Goal: Use online tool/utility: Utilize a website feature to perform a specific function

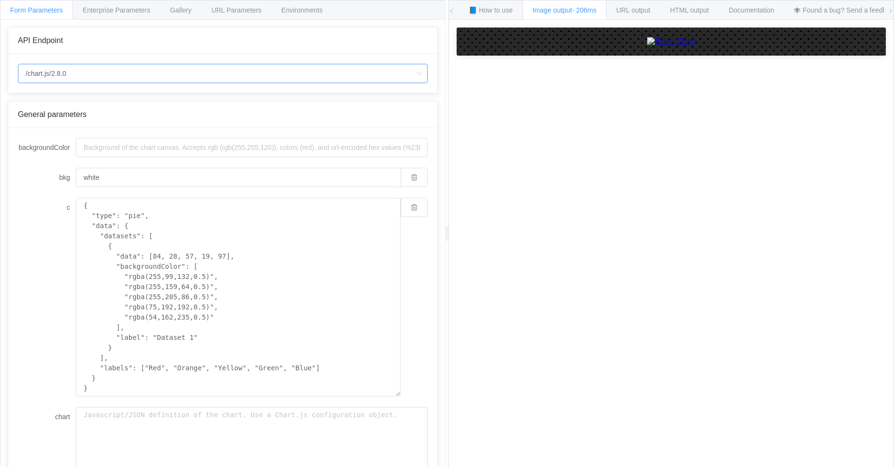
click at [208, 71] on input "/chart.js/2.8.0" at bounding box center [223, 73] width 410 height 19
click at [36, 107] on li "/chart" at bounding box center [222, 100] width 409 height 16
type input "/chart"
type input "20"
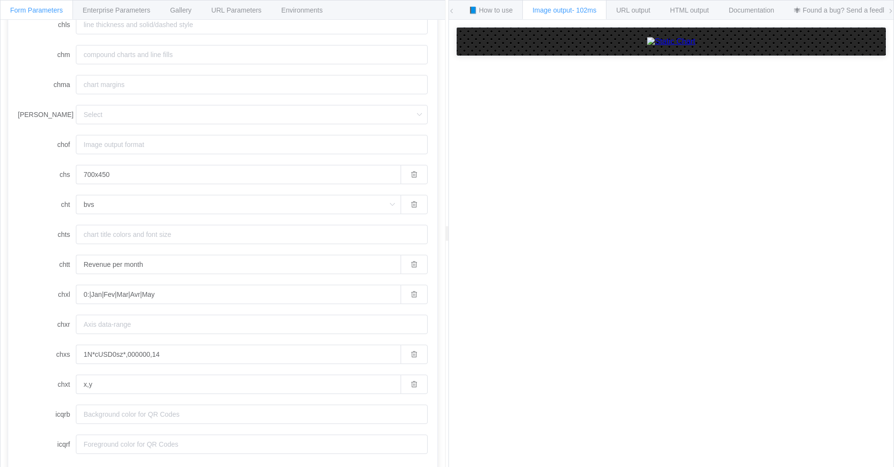
scroll to position [136, 0]
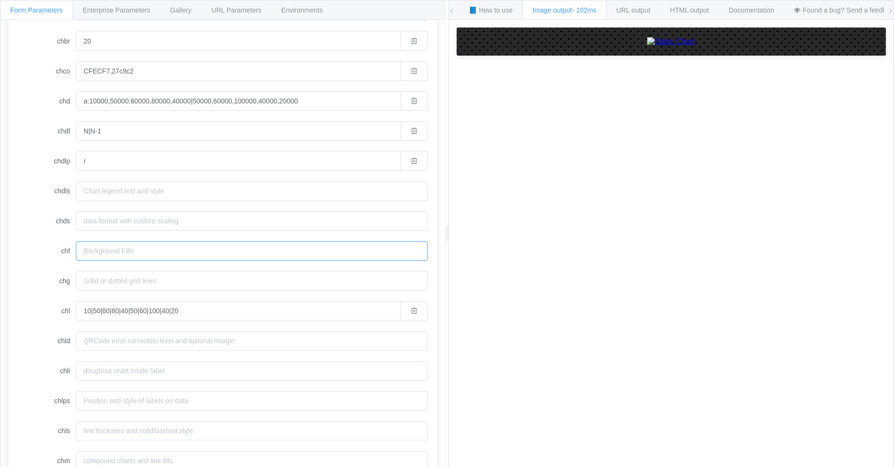
click at [85, 248] on input "chf" at bounding box center [252, 250] width 352 height 19
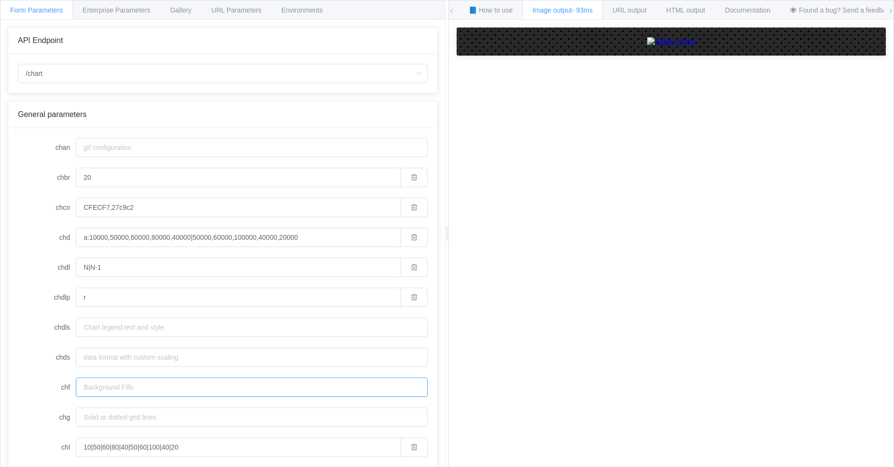
click at [85, 391] on input "chf" at bounding box center [252, 386] width 352 height 19
paste input "bg,s,rgb(255,248,220)"
type input "bg,s,rgb(255,248,220)"
type input "bg,s,FFF8DC"
